Goal: Navigation & Orientation: Find specific page/section

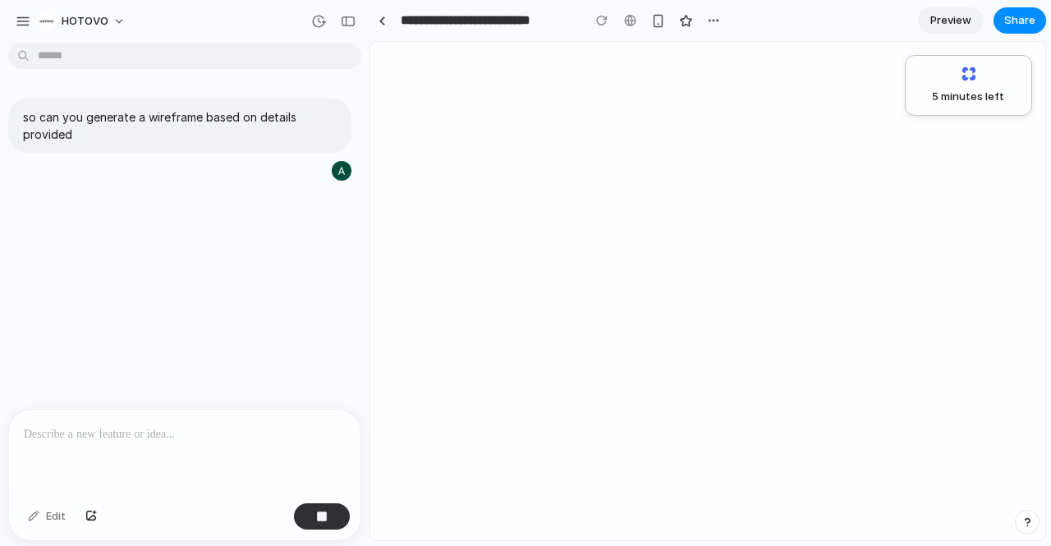
drag, startPoint x: 959, startPoint y: 107, endPoint x: 865, endPoint y: 86, distance: 95.8
click at [865, 86] on div "5 minutes left" at bounding box center [707, 291] width 675 height 498
click at [951, 9] on link "Preview" at bounding box center [951, 20] width 66 height 26
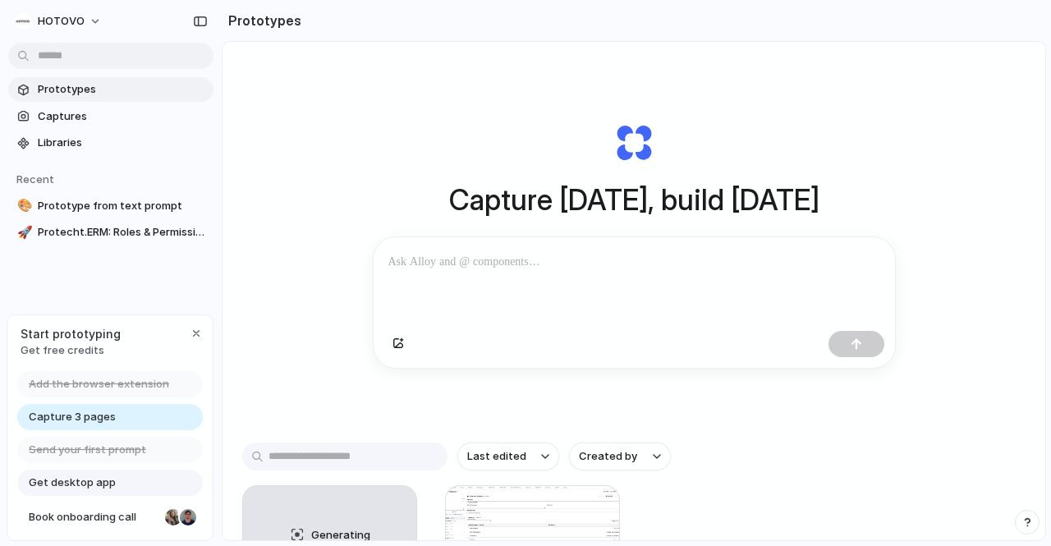
click at [478, 292] on div at bounding box center [633, 280] width 521 height 87
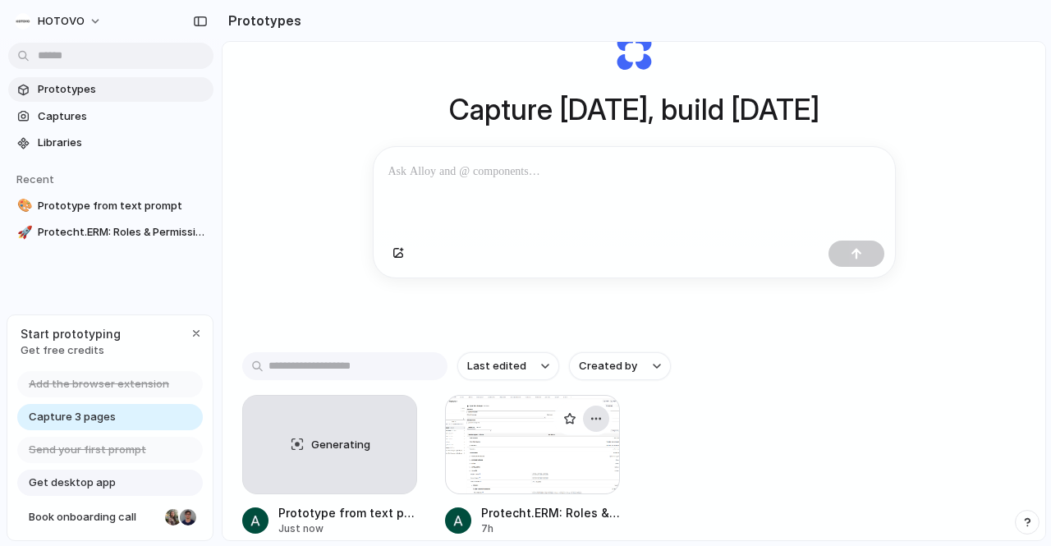
scroll to position [194, 0]
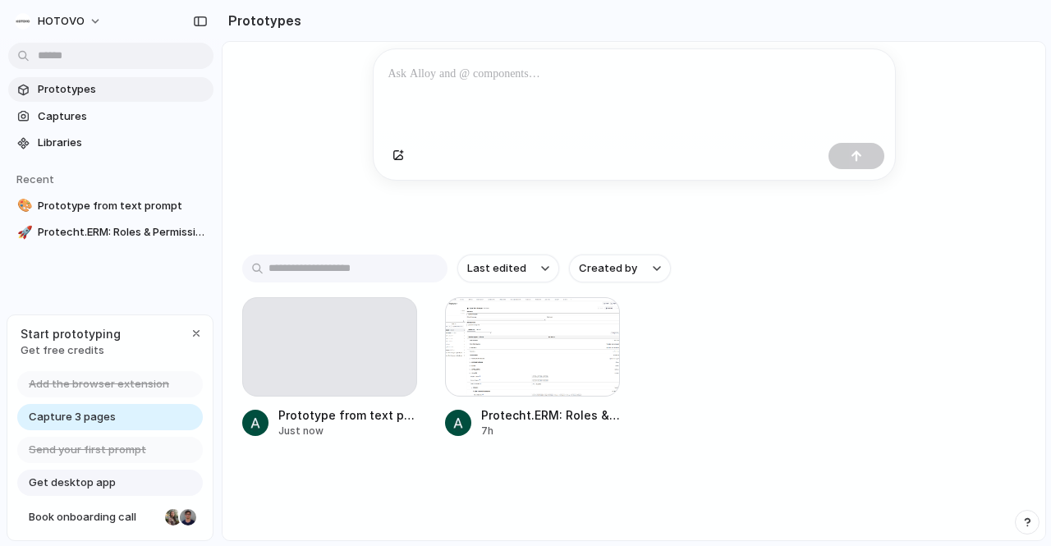
click at [447, 88] on div at bounding box center [633, 92] width 521 height 87
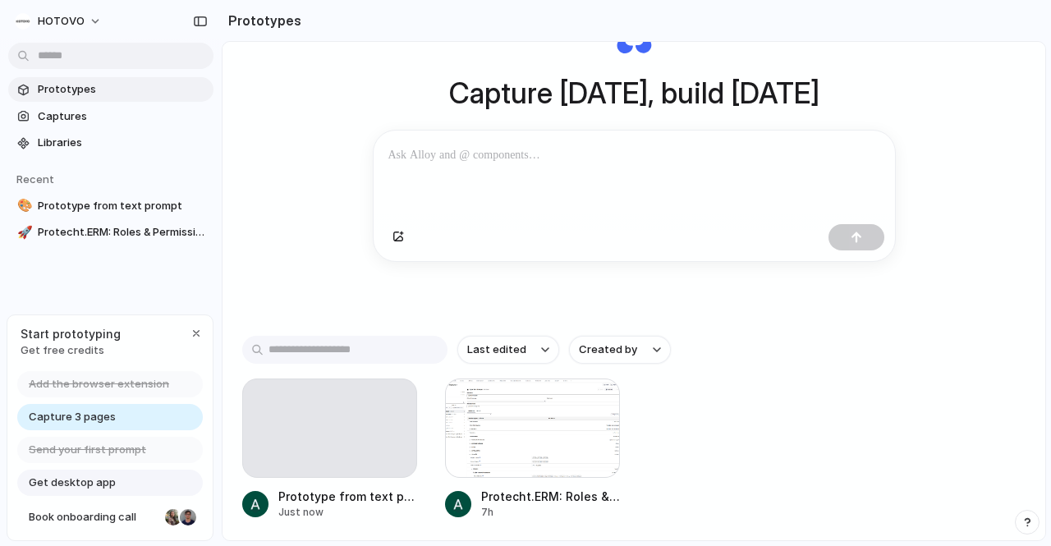
scroll to position [0, 0]
